Goal: Task Accomplishment & Management: Manage account settings

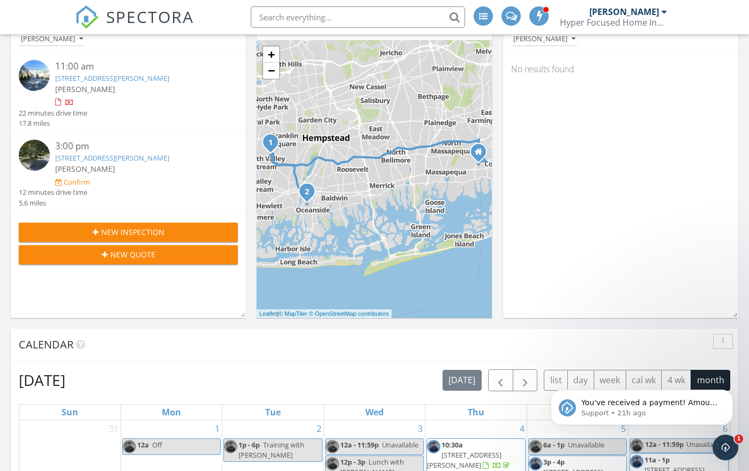
click at [154, 153] on link "2691 Terrell Ave, Oceanside, NY 11572" at bounding box center [112, 158] width 114 height 10
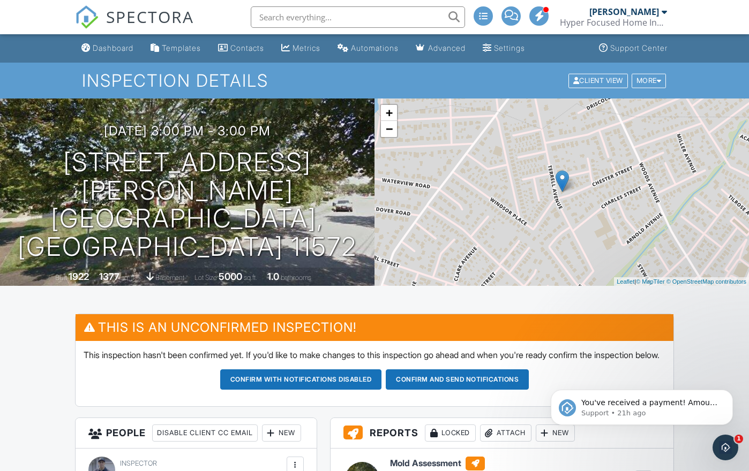
click at [454, 390] on button "Confirm and send notifications" at bounding box center [457, 380] width 143 height 20
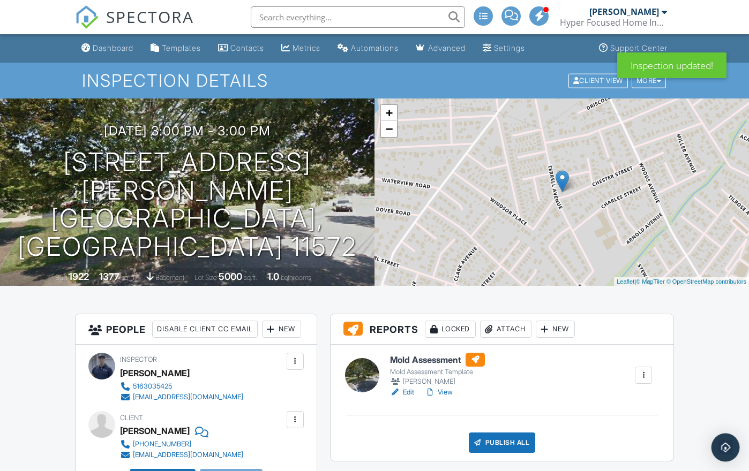
click at [718, 444] on div "Open Intercom Messenger" at bounding box center [725, 448] width 28 height 28
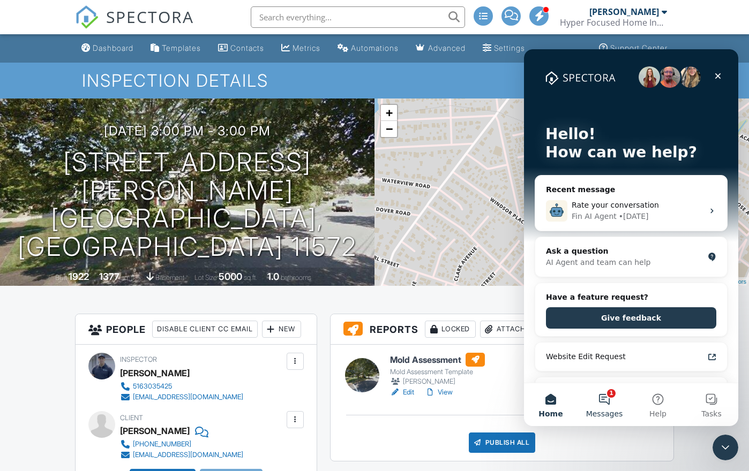
click at [597, 402] on button "1 Messages" at bounding box center [604, 405] width 54 height 43
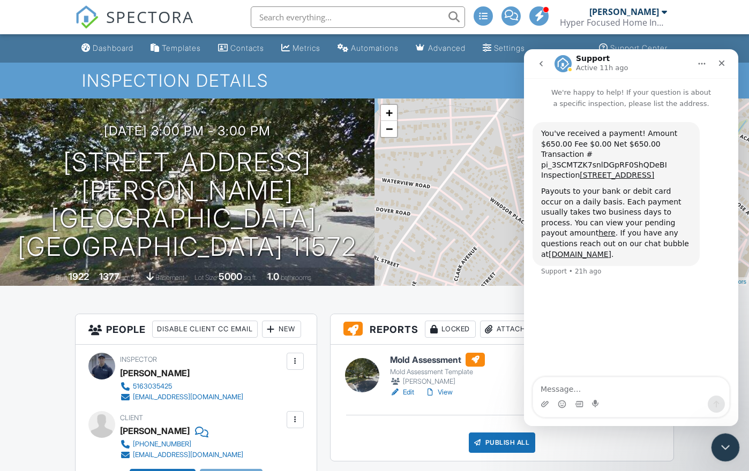
click at [727, 449] on icon "Close Intercom Messenger" at bounding box center [723, 446] width 13 height 13
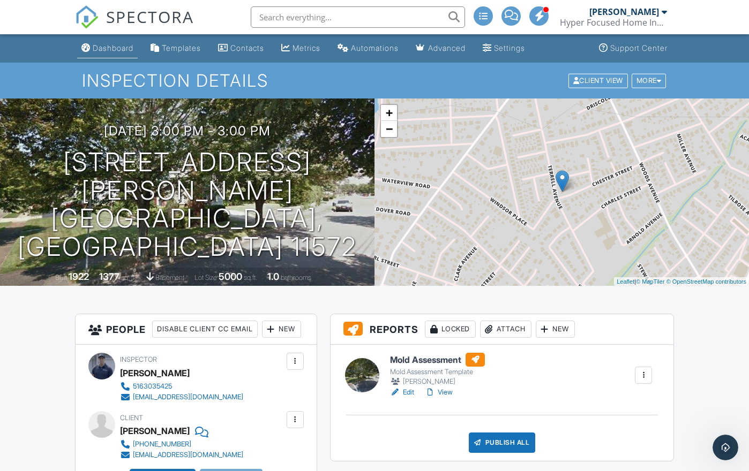
click at [98, 48] on div "Dashboard" at bounding box center [113, 47] width 41 height 9
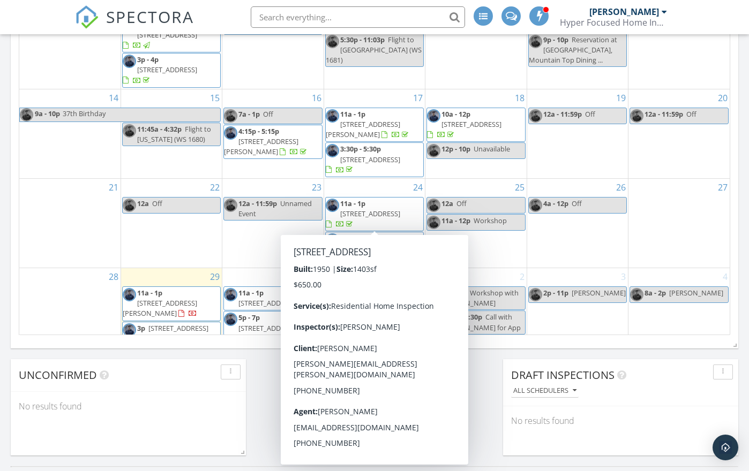
scroll to position [651, 0]
